Goal: Use online tool/utility: Utilize a website feature to perform a specific function

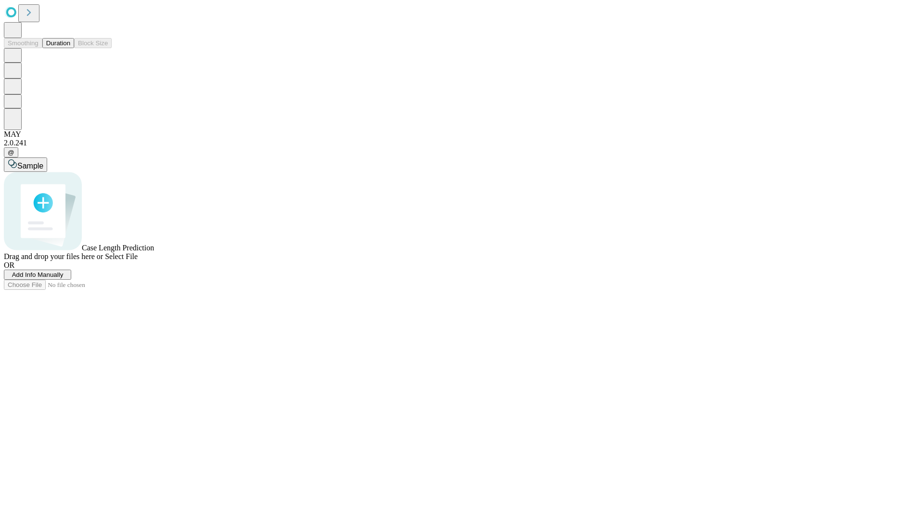
click at [70, 48] on button "Duration" at bounding box center [58, 43] width 32 height 10
click at [138, 260] on span "Select File" at bounding box center [121, 256] width 33 height 8
